Goal: Task Accomplishment & Management: Manage account settings

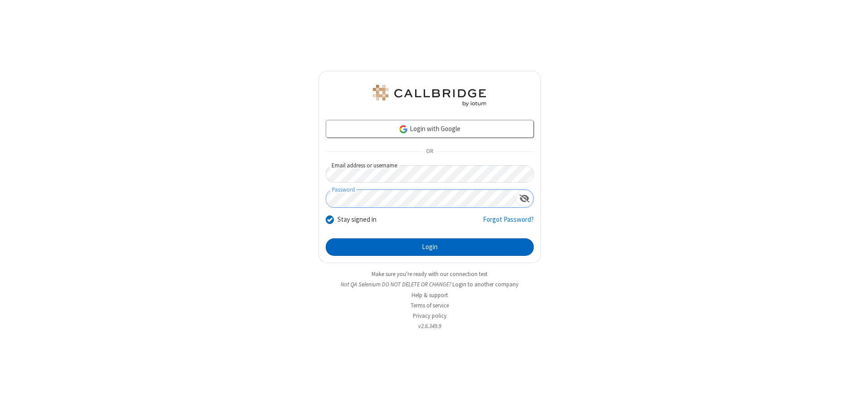
click at [429, 247] on button "Login" at bounding box center [430, 247] width 208 height 18
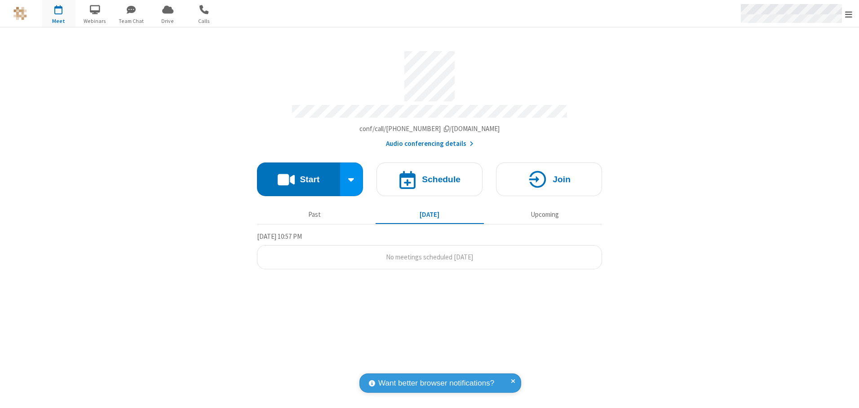
click at [848, 14] on span "Open menu" at bounding box center [848, 14] width 7 height 9
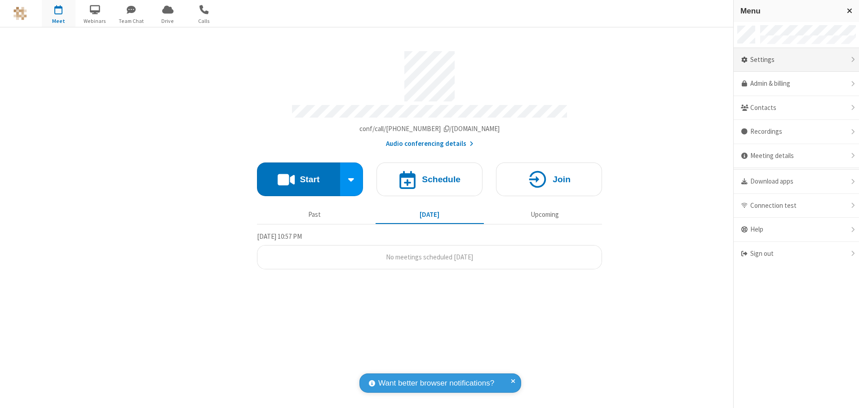
click at [796, 60] on div "Settings" at bounding box center [795, 60] width 125 height 24
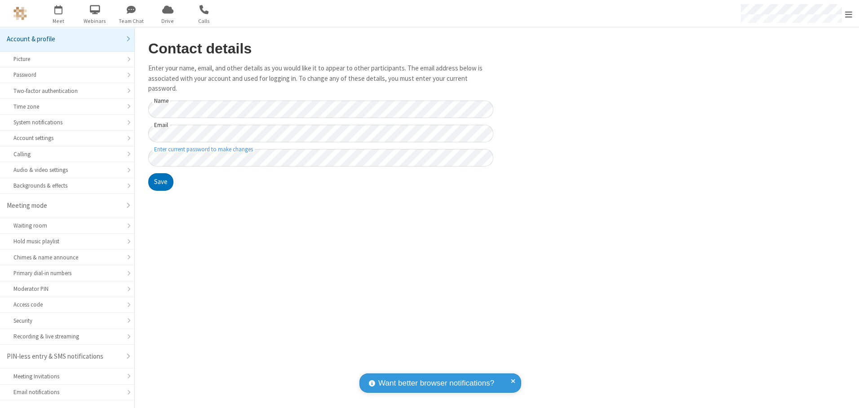
scroll to position [16, 0]
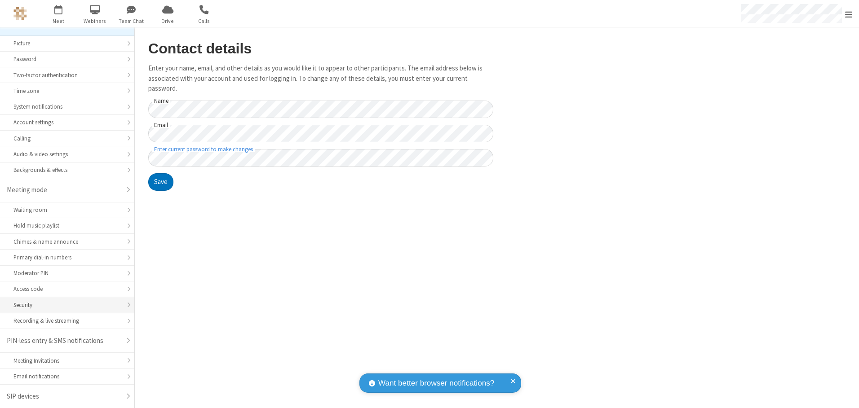
click at [64, 305] on div "Security" at bounding box center [66, 305] width 107 height 9
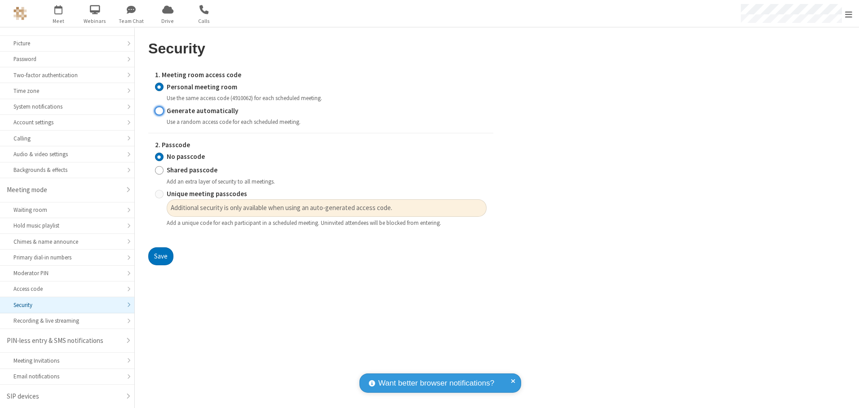
click at [159, 110] on input "Generate automatically" at bounding box center [159, 110] width 9 height 9
radio input "true"
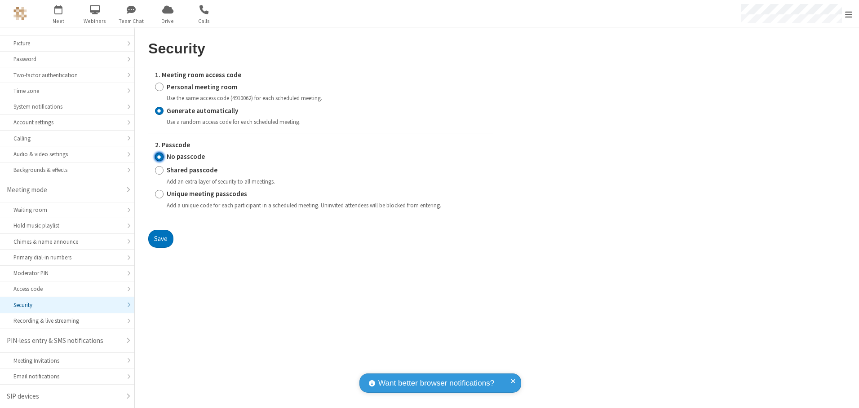
click at [159, 157] on input "No passcode" at bounding box center [159, 156] width 9 height 9
click at [160, 238] on button "Save" at bounding box center [160, 239] width 25 height 18
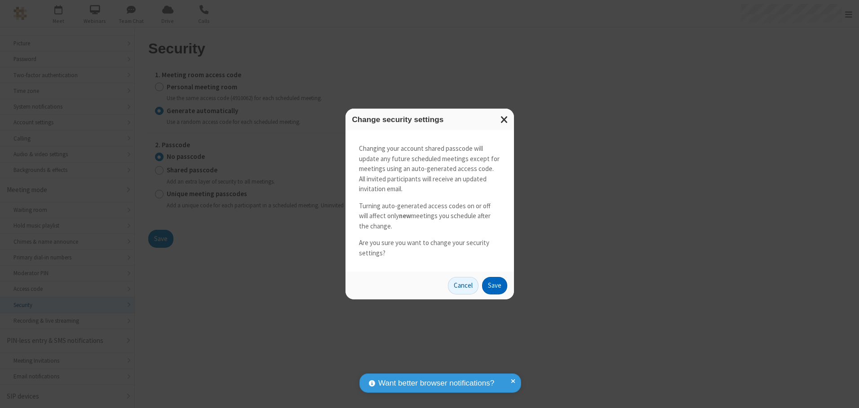
click at [494, 286] on button "Save" at bounding box center [494, 286] width 25 height 18
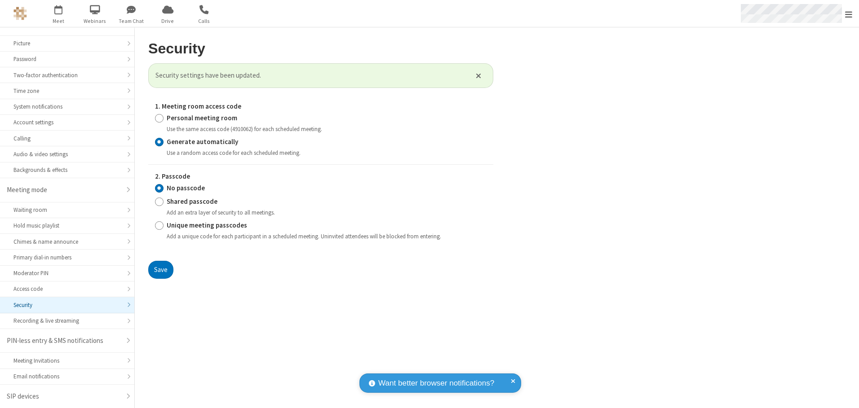
click at [848, 14] on span "Open menu" at bounding box center [848, 14] width 7 height 9
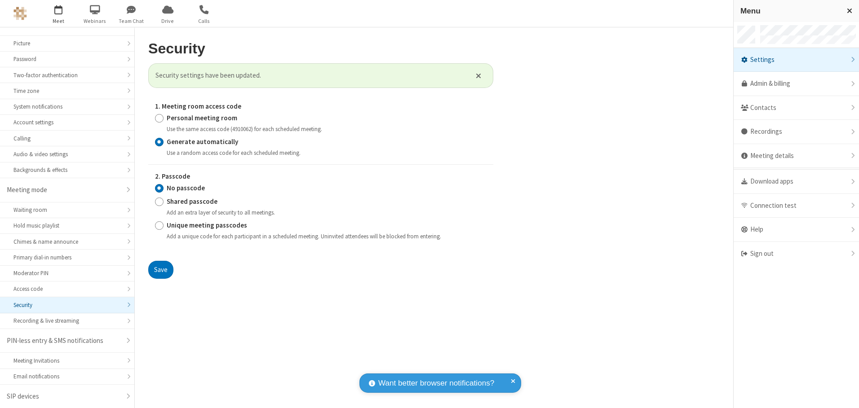
click at [58, 13] on span "button" at bounding box center [59, 9] width 34 height 15
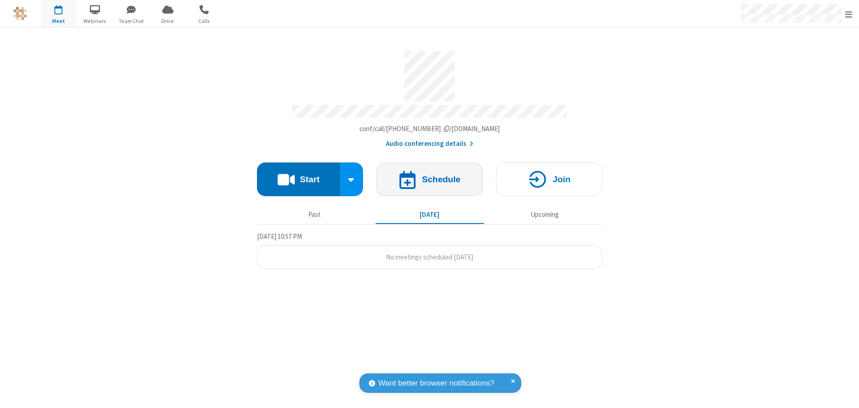
click at [429, 176] on h4 "Schedule" at bounding box center [441, 179] width 39 height 9
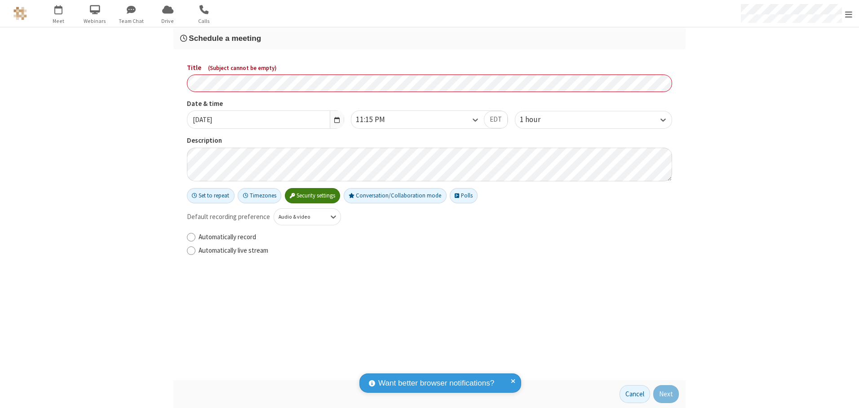
click at [429, 38] on h3 "Schedule a meeting" at bounding box center [429, 38] width 498 height 9
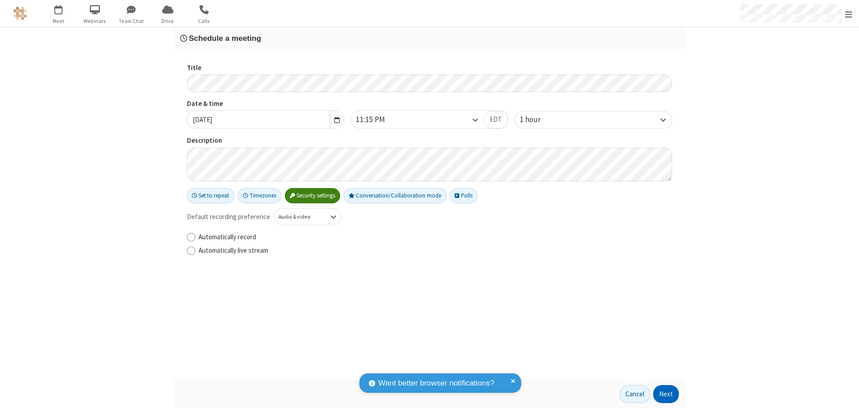
click at [666, 394] on button "Next" at bounding box center [666, 394] width 26 height 18
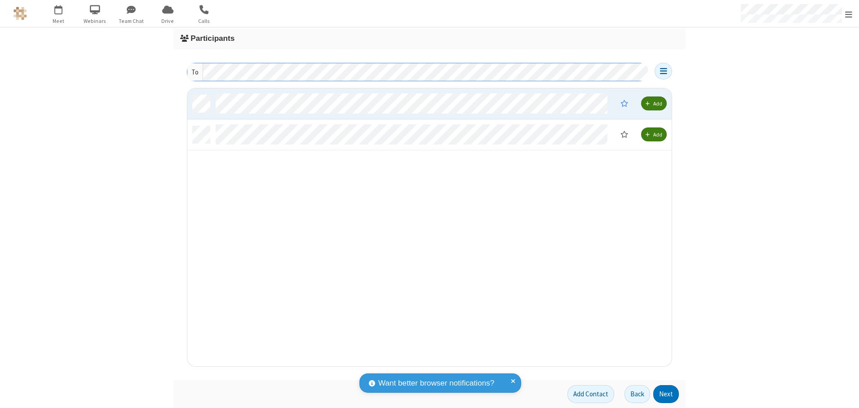
scroll to position [271, 477]
click at [666, 394] on button "Next" at bounding box center [666, 394] width 26 height 18
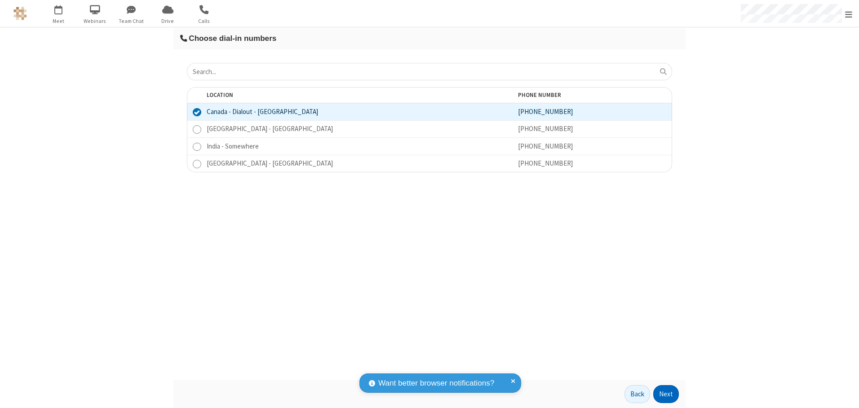
click at [666, 394] on button "Next" at bounding box center [666, 394] width 26 height 18
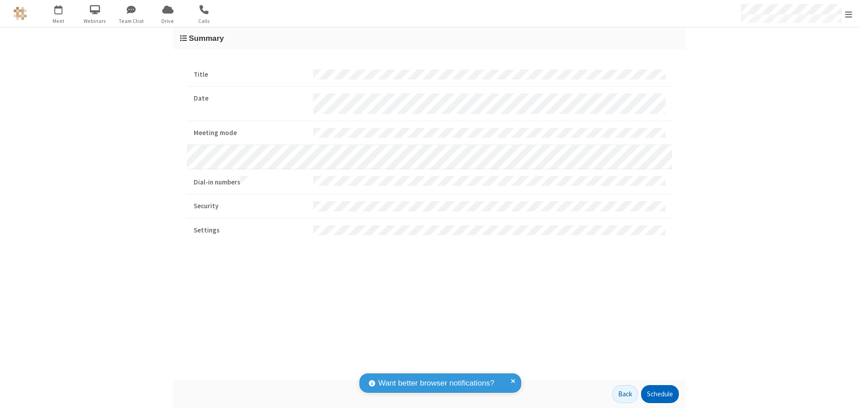
click at [659, 394] on button "Schedule" at bounding box center [660, 394] width 38 height 18
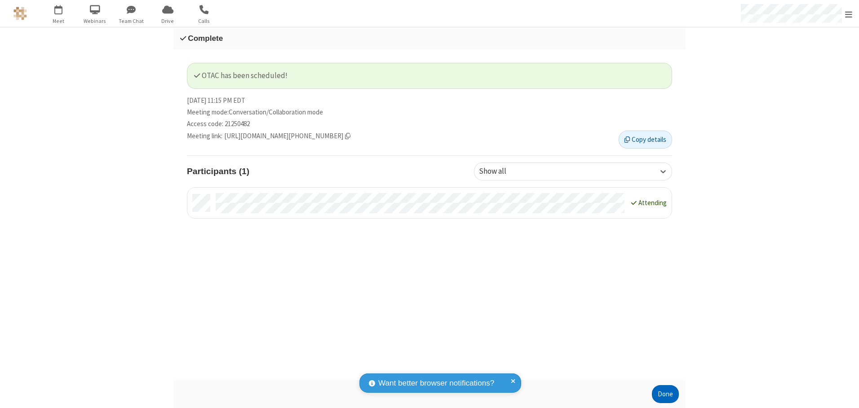
click at [665, 394] on button "Done" at bounding box center [665, 394] width 27 height 18
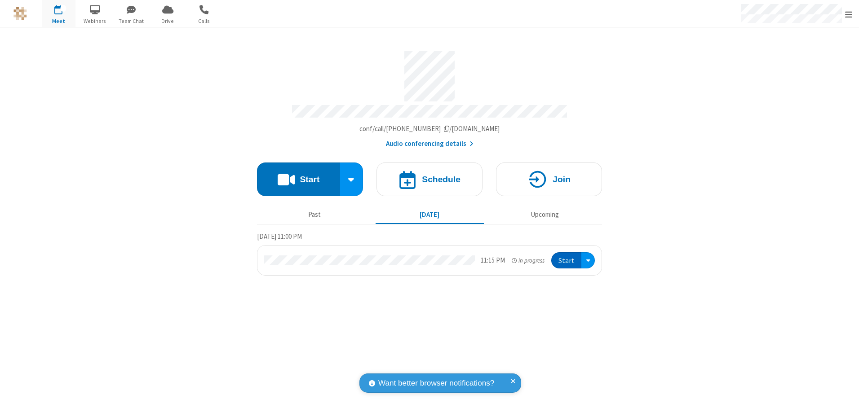
click at [567, 257] on button "Start" at bounding box center [566, 260] width 30 height 17
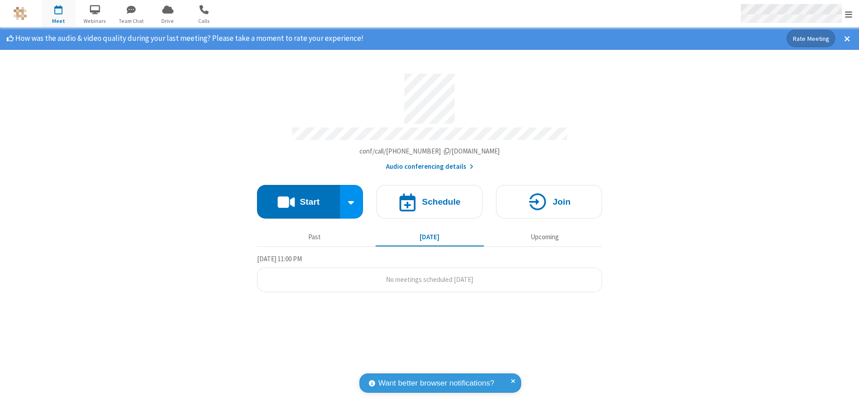
click at [848, 14] on span "Open menu" at bounding box center [848, 14] width 7 height 9
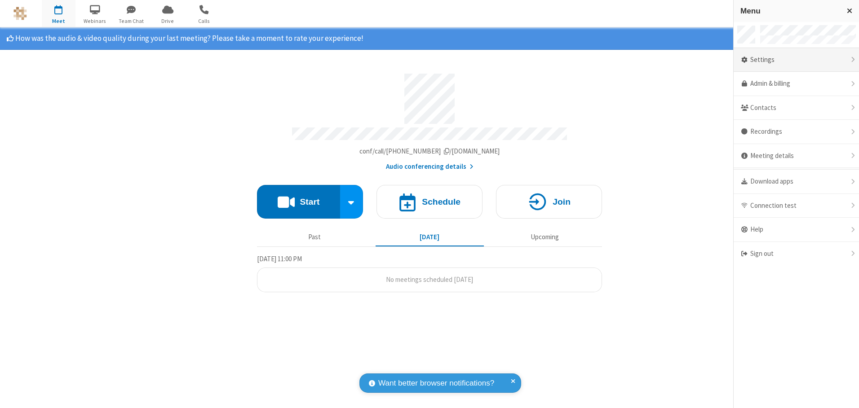
click at [796, 60] on div "Settings" at bounding box center [795, 60] width 125 height 24
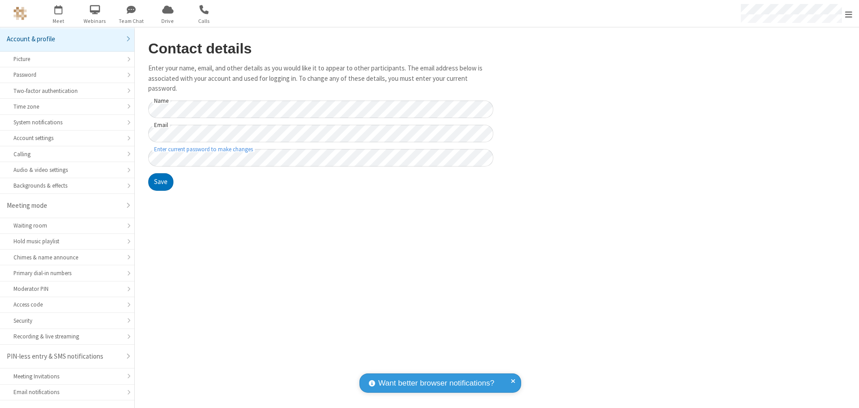
scroll to position [16, 0]
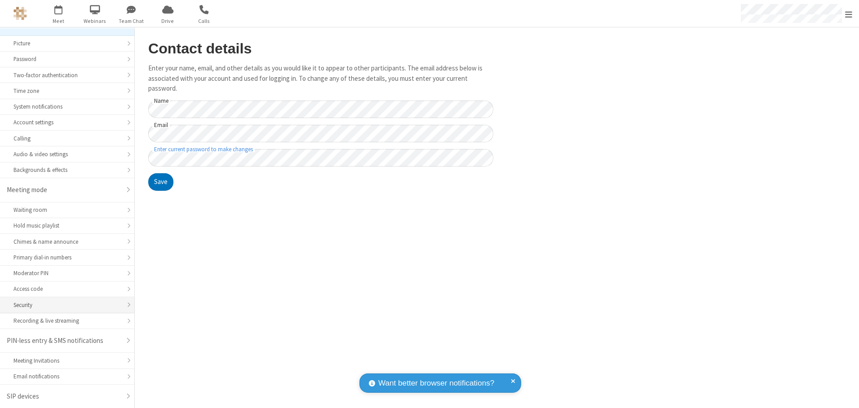
click at [64, 305] on div "Security" at bounding box center [66, 305] width 107 height 9
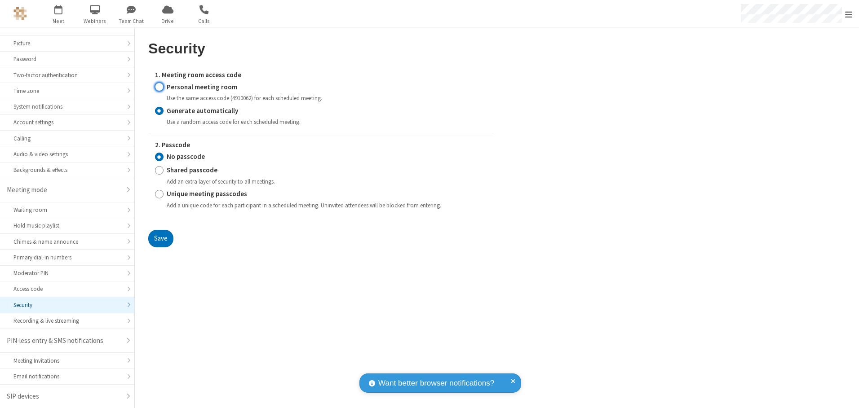
click at [159, 87] on input "Personal meeting room" at bounding box center [159, 86] width 9 height 9
radio input "true"
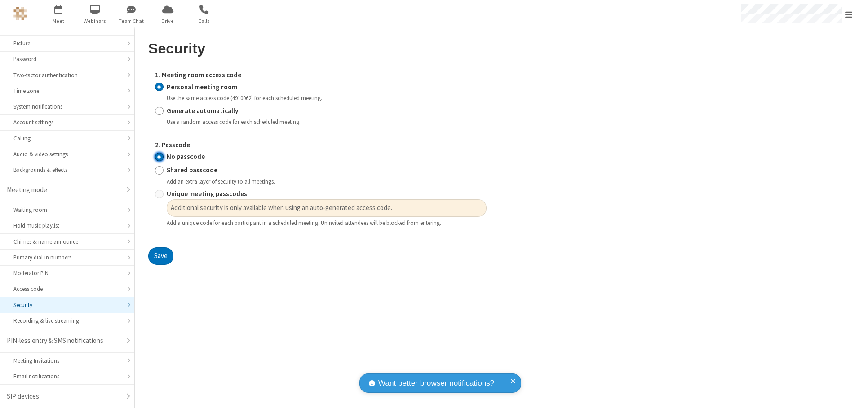
click at [159, 157] on input "No passcode" at bounding box center [159, 156] width 9 height 9
click at [160, 256] on button "Save" at bounding box center [160, 256] width 25 height 18
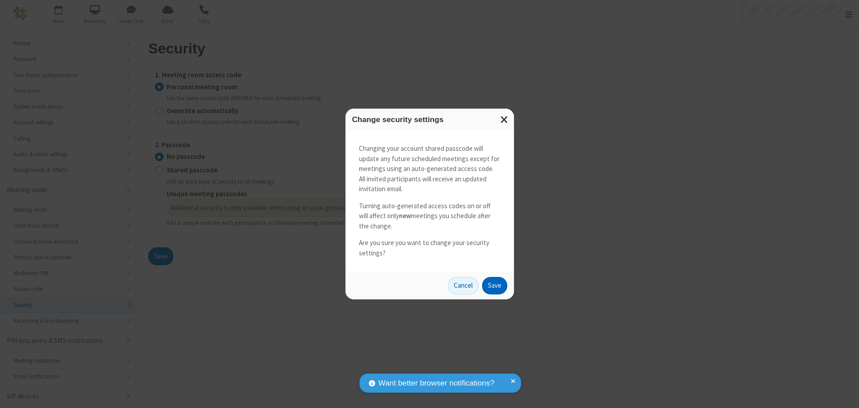
click at [494, 286] on button "Save" at bounding box center [494, 286] width 25 height 18
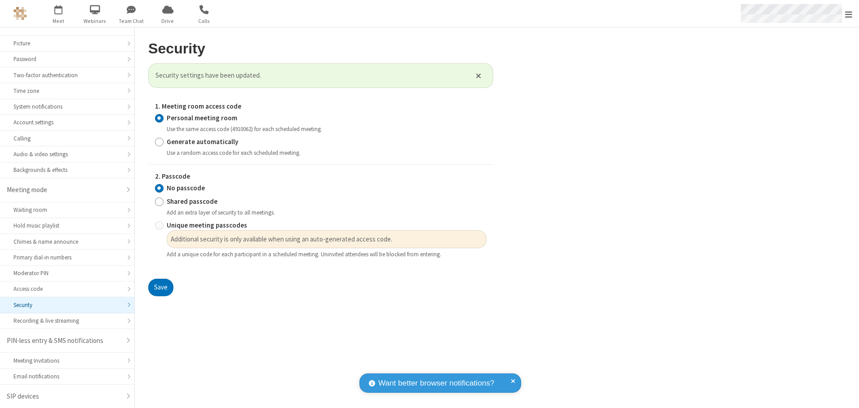
click at [848, 13] on span "Open menu" at bounding box center [848, 14] width 7 height 9
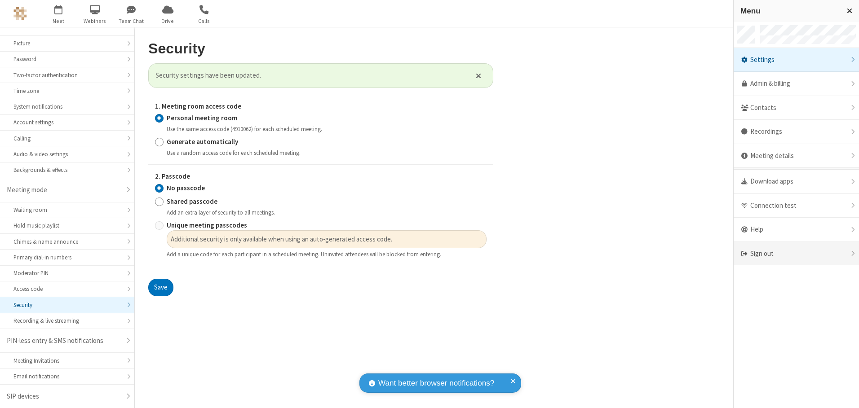
click at [796, 254] on div "Sign out" at bounding box center [795, 254] width 125 height 24
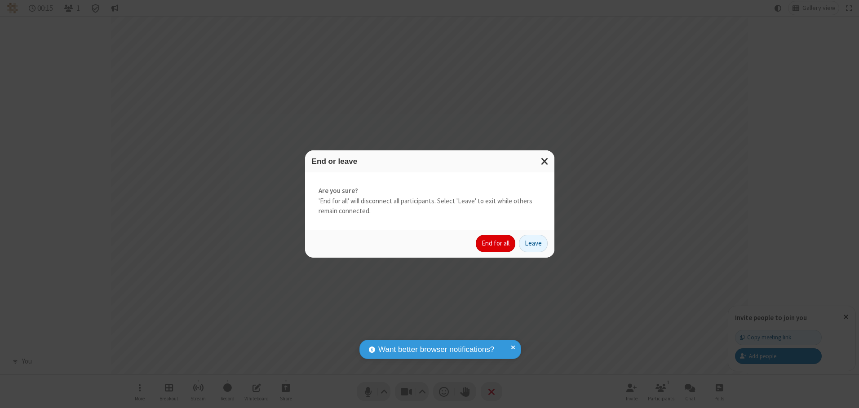
click at [496, 243] on button "End for all" at bounding box center [496, 244] width 40 height 18
